Goal: Find specific page/section: Find specific page/section

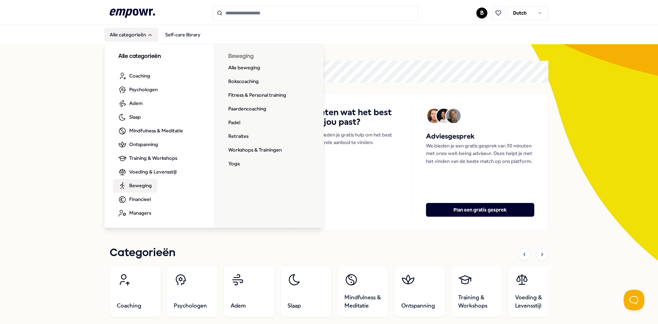
click at [143, 186] on span "Beweging" at bounding box center [140, 186] width 23 height 8
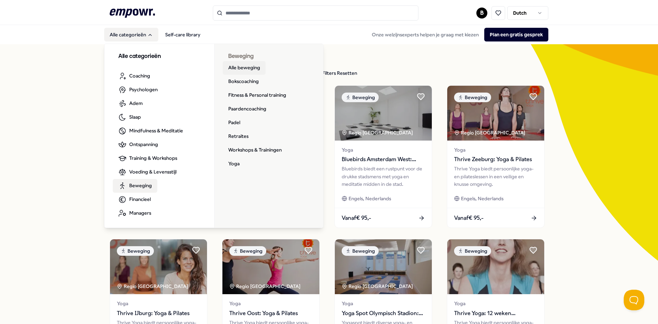
click at [247, 72] on link "Alle beweging" at bounding box center [244, 68] width 43 height 14
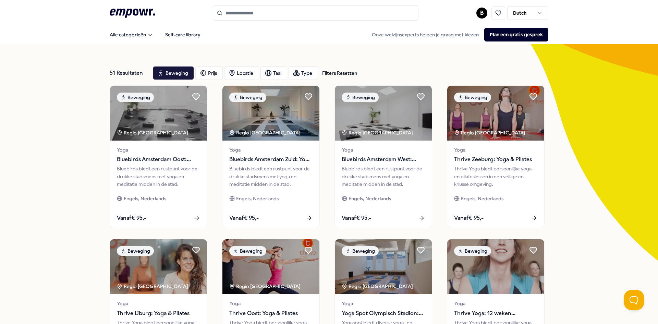
drag, startPoint x: 246, startPoint y: 20, endPoint x: 247, endPoint y: 16, distance: 3.4
click at [247, 17] on input "Search for products, categories or subcategories" at bounding box center [316, 12] width 206 height 15
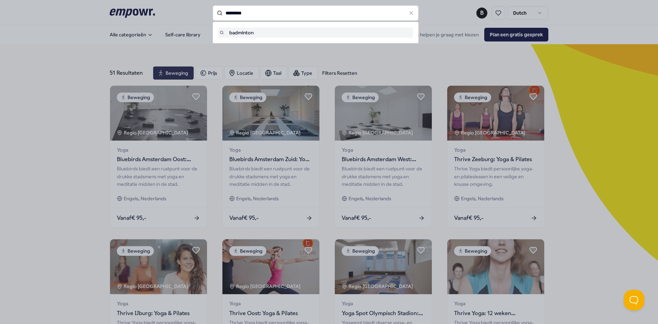
type input "*********"
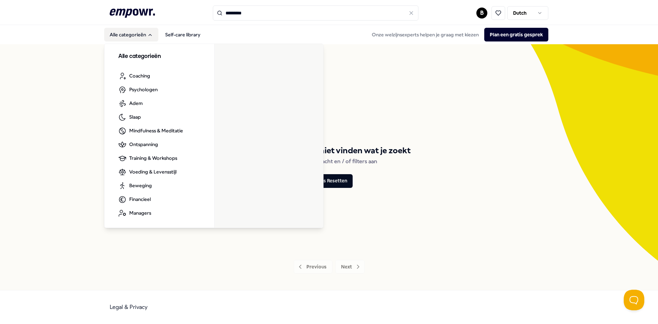
click at [132, 36] on button "Alle categorieën" at bounding box center [131, 35] width 54 height 14
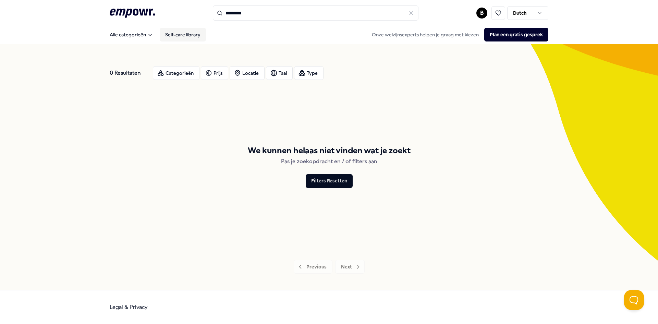
click at [180, 37] on link "Self-care library" at bounding box center [183, 35] width 46 height 14
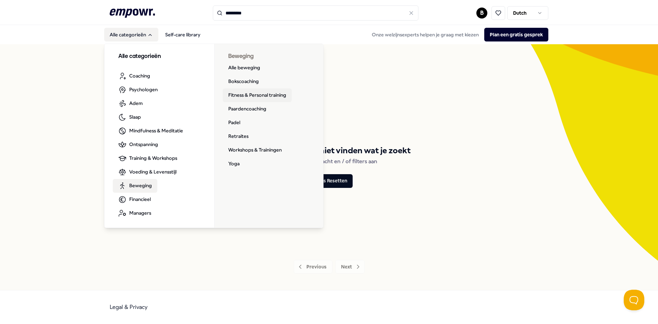
click at [258, 90] on link "Fitness & Personal training" at bounding box center [257, 95] width 69 height 14
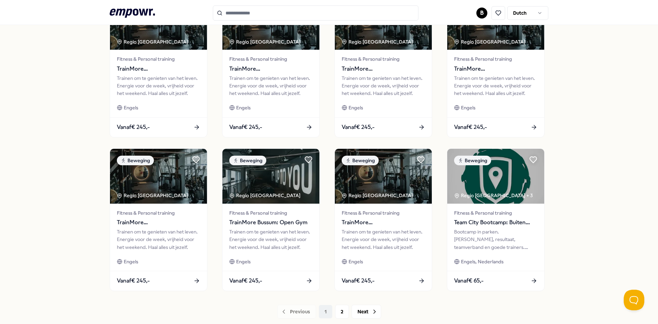
scroll to position [274, 0]
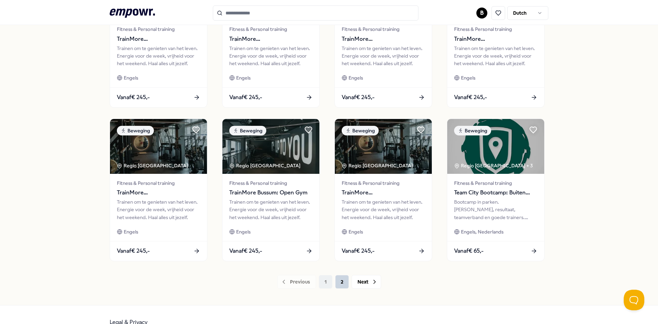
click at [337, 283] on button "2" at bounding box center [342, 282] width 14 height 14
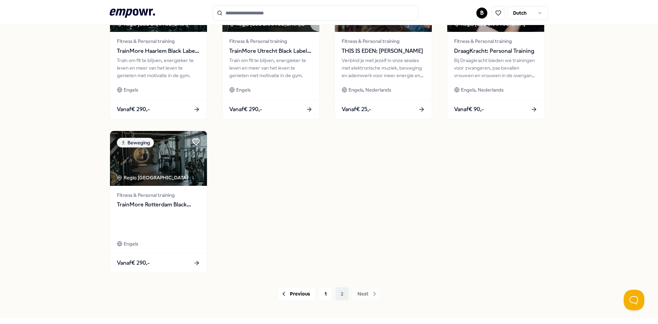
scroll to position [274, 0]
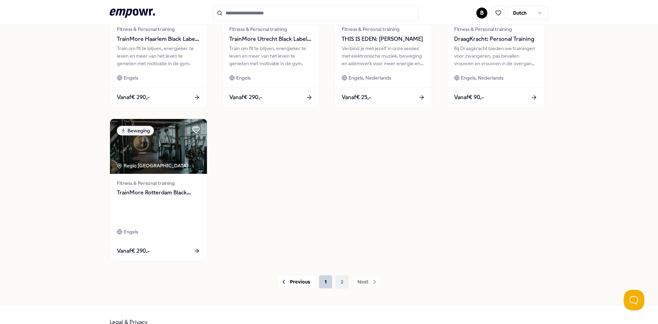
click at [319, 280] on button "1" at bounding box center [326, 282] width 14 height 14
